Goal: Find contact information: Find contact information

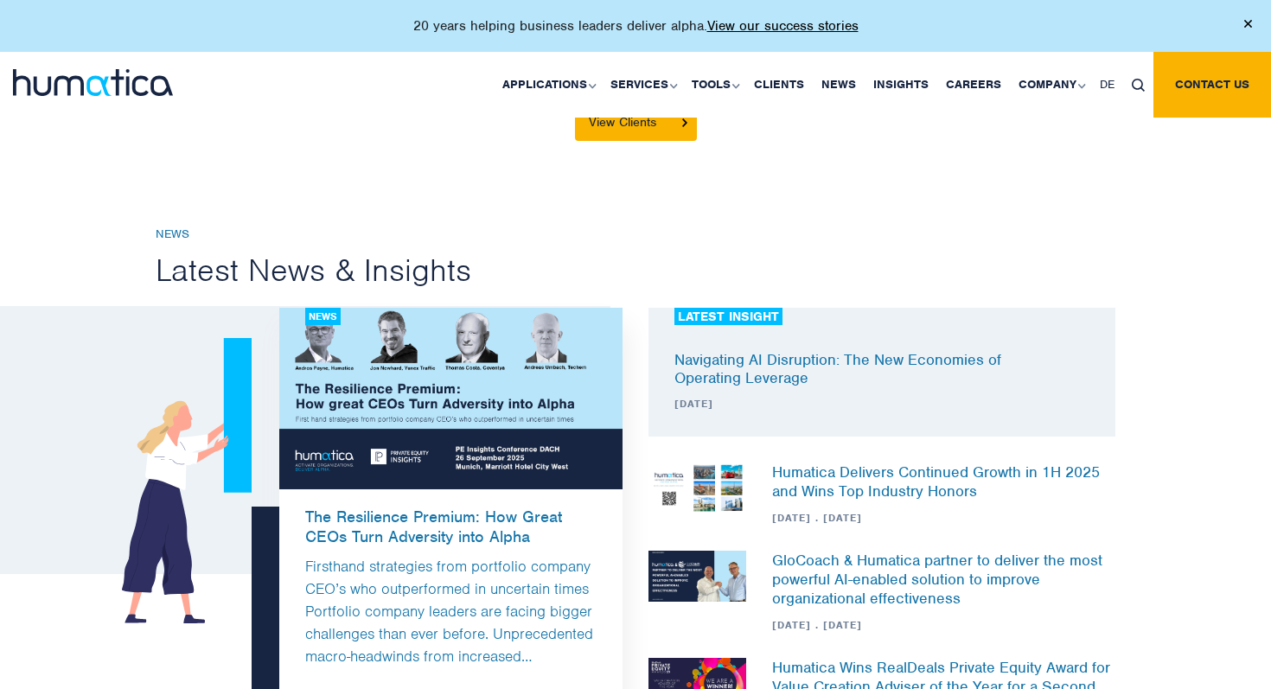
scroll to position [5045, 0]
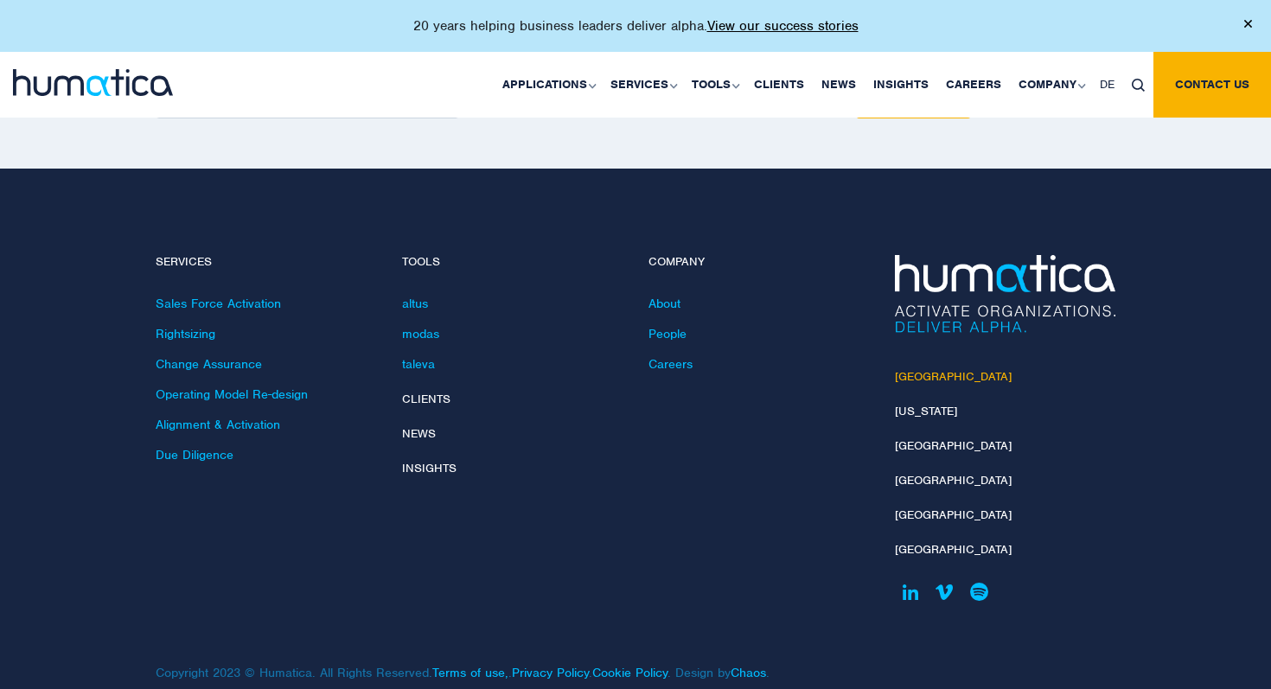
click at [926, 369] on link "[GEOGRAPHIC_DATA]" at bounding box center [953, 376] width 117 height 15
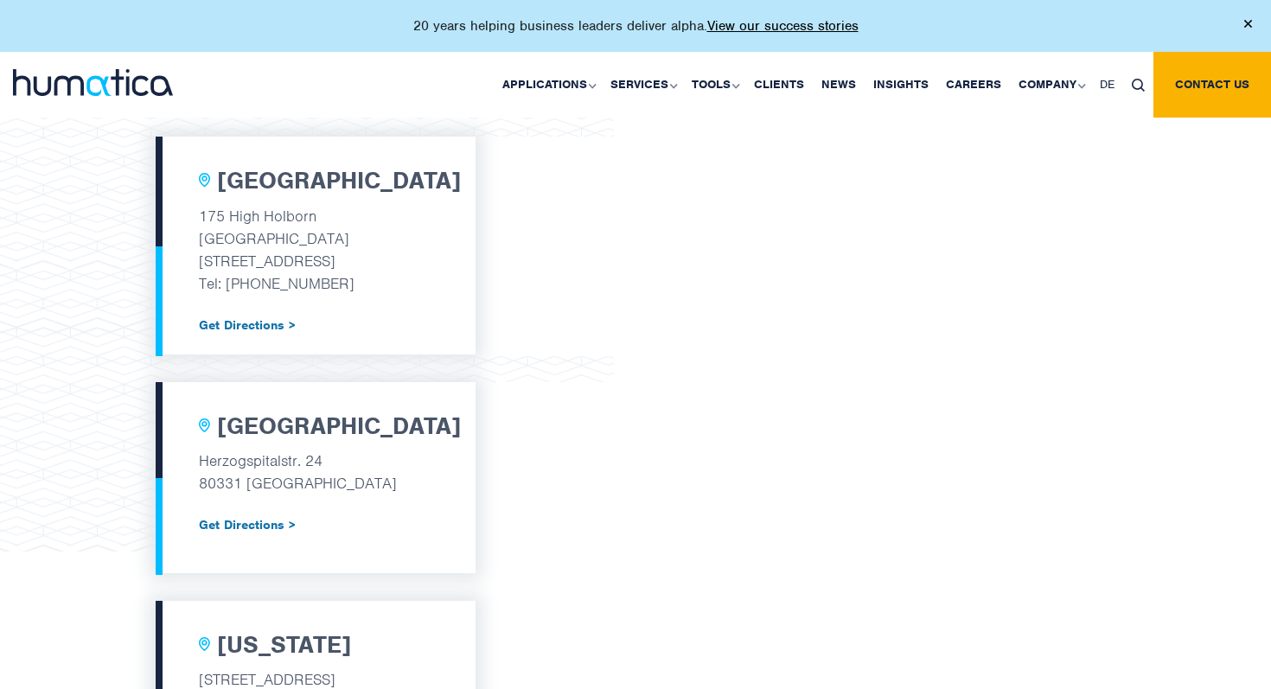
scroll to position [596, 0]
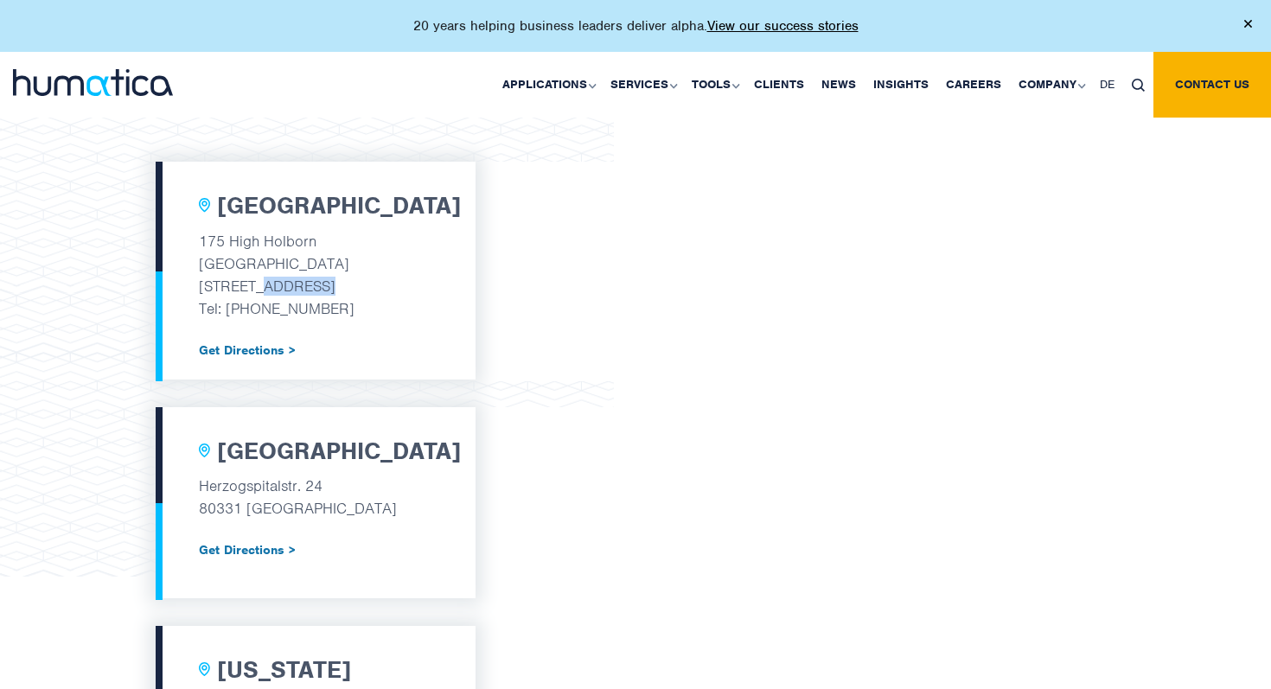
drag, startPoint x: 257, startPoint y: 280, endPoint x: 332, endPoint y: 280, distance: 75.2
click at [332, 280] on p "London, WC1V 7AA" at bounding box center [316, 286] width 234 height 22
copy p "WC1V 7AA"
